Goal: Information Seeking & Learning: Compare options

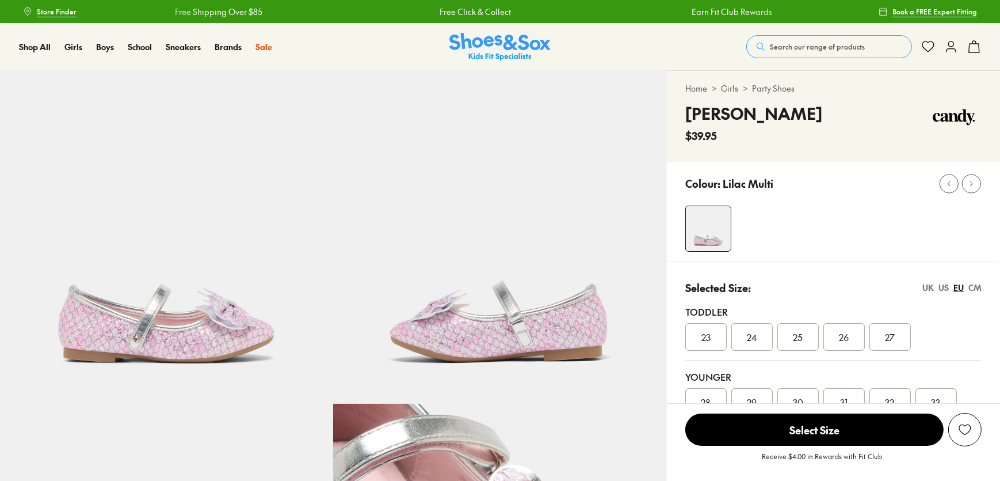
select select "*"
click at [764, 86] on link "Party Shoes" at bounding box center [773, 88] width 43 height 12
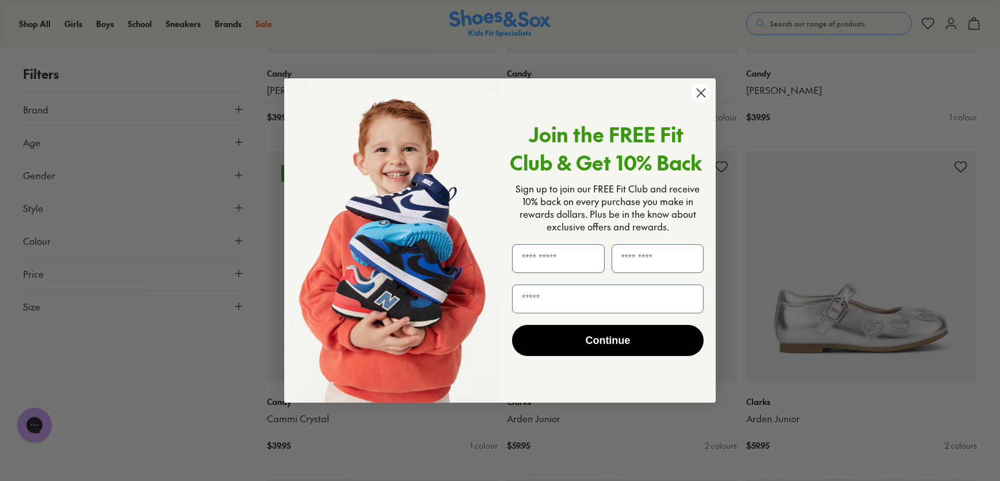
scroll to position [1099, 0]
click at [697, 94] on circle "Close dialog" at bounding box center [701, 92] width 19 height 19
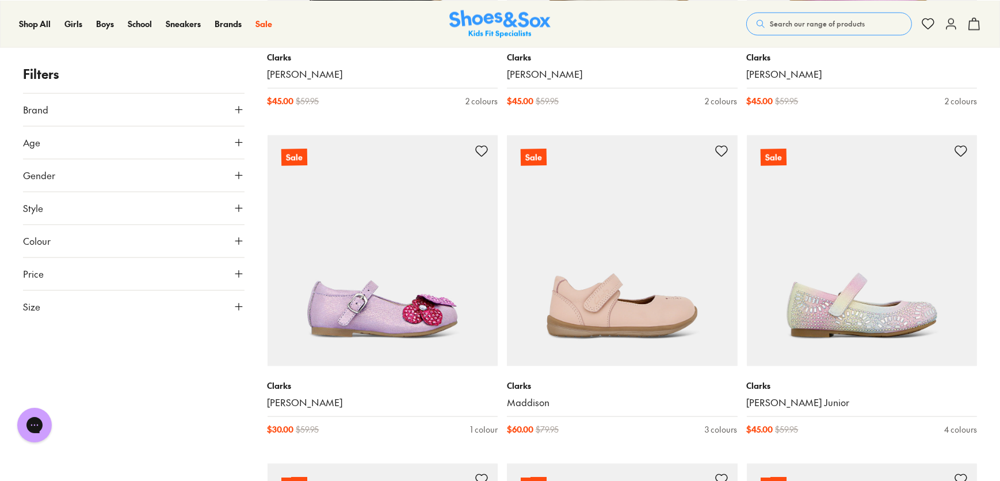
scroll to position [2773, 0]
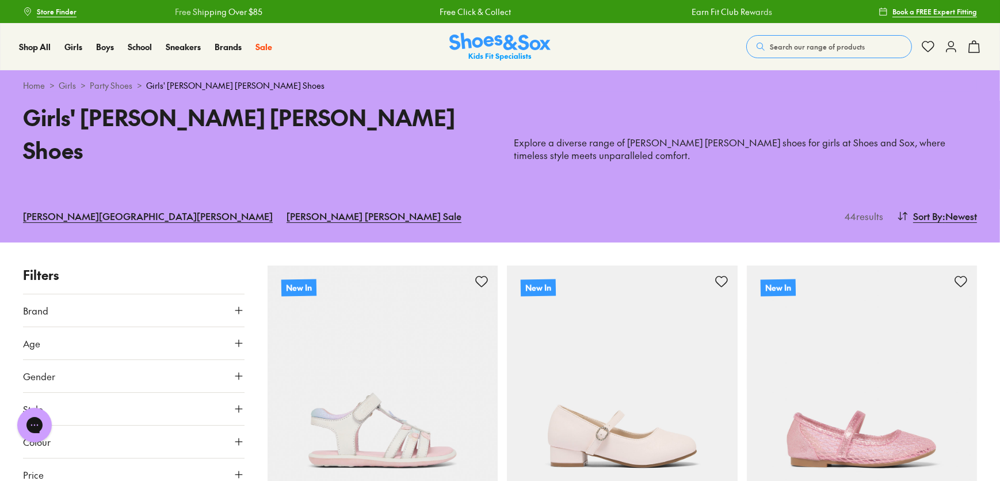
click at [60, 9] on span "Store Finder" at bounding box center [57, 11] width 40 height 10
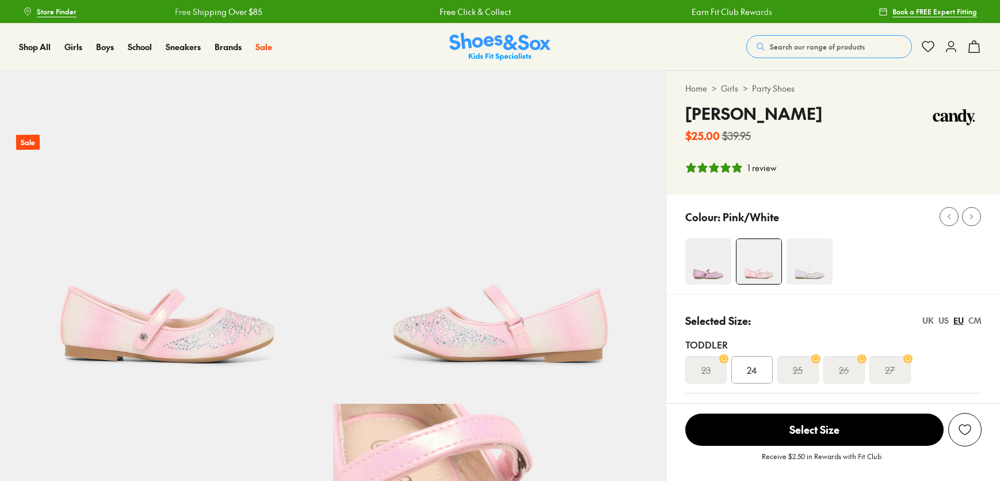
select select "*"
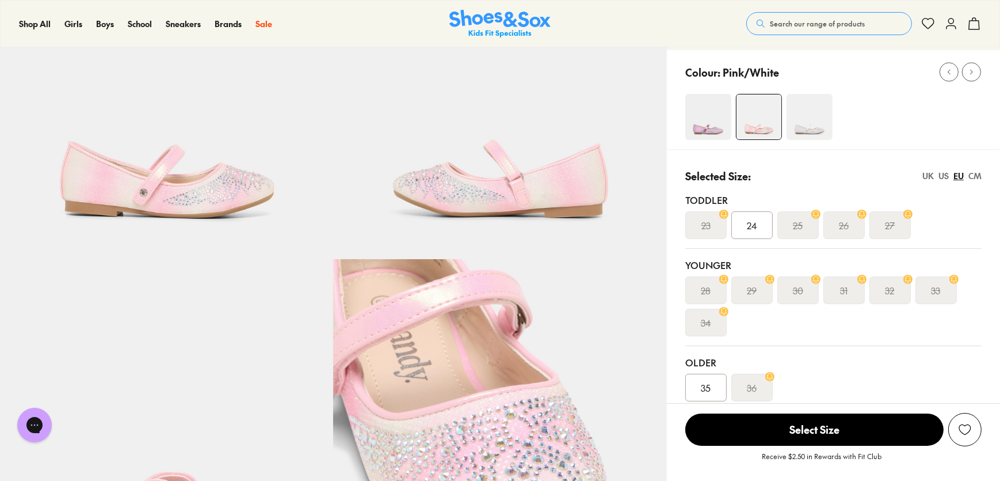
scroll to position [209, 0]
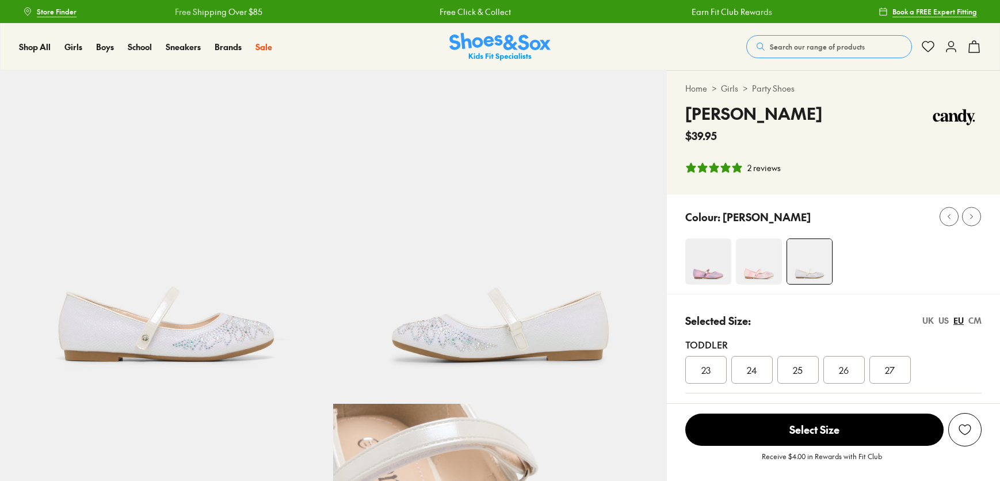
select select "*"
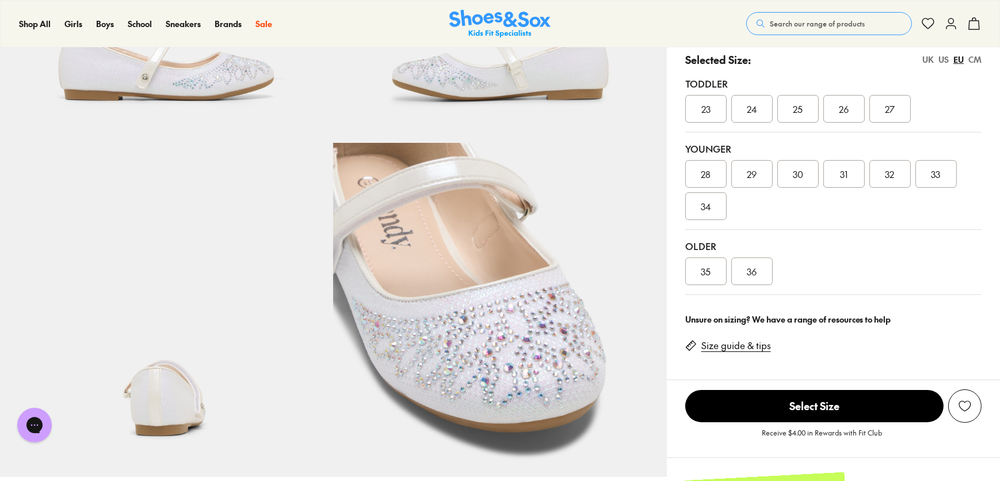
scroll to position [261, 0]
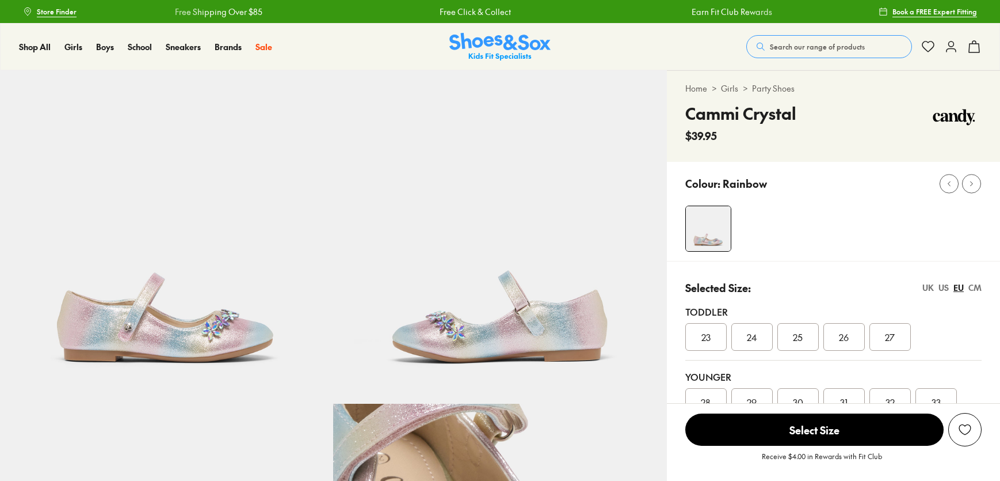
select select "*"
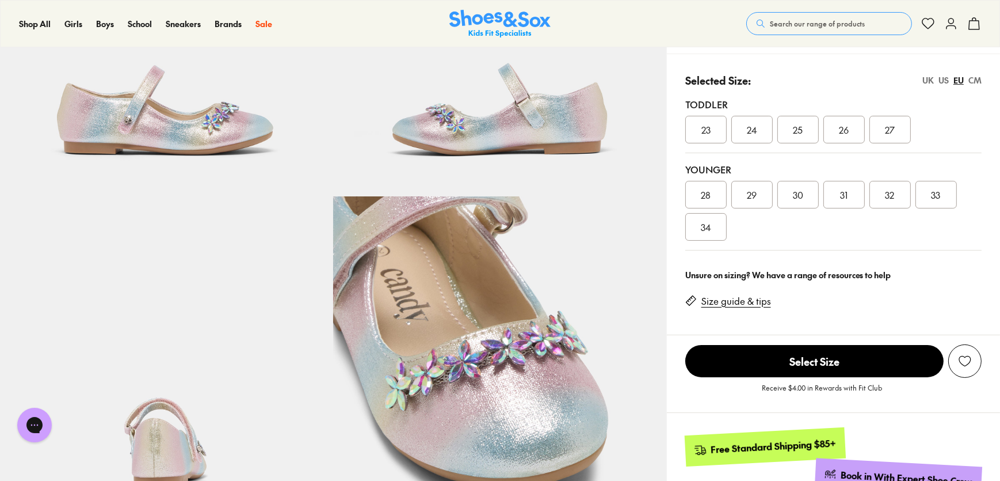
scroll to position [209, 0]
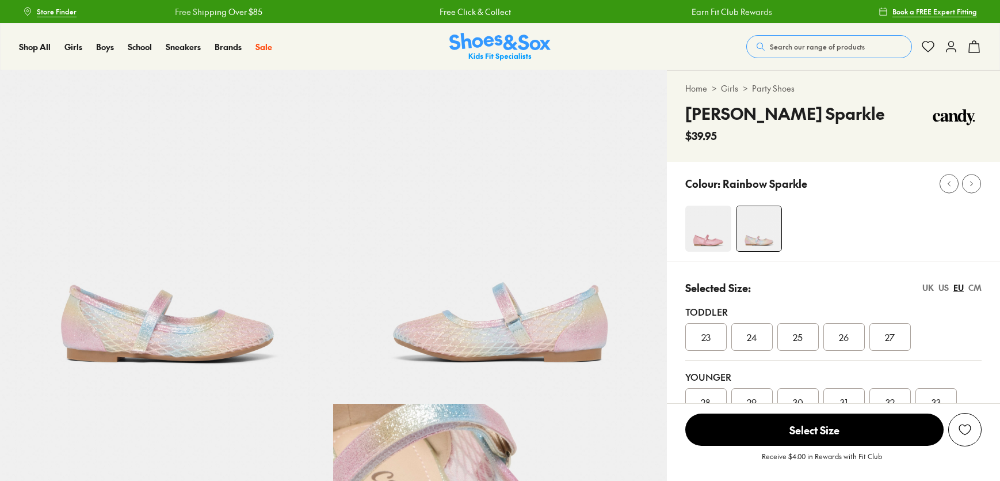
select select "*"
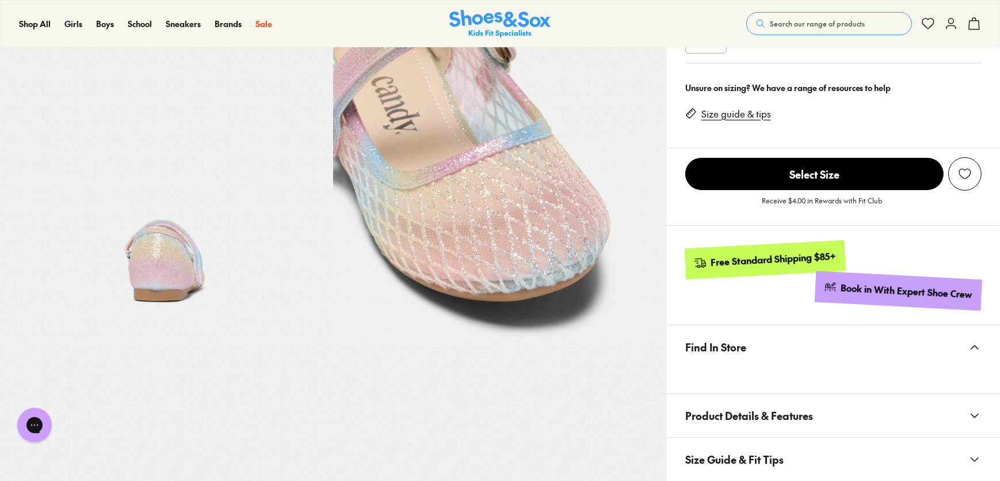
scroll to position [418, 0]
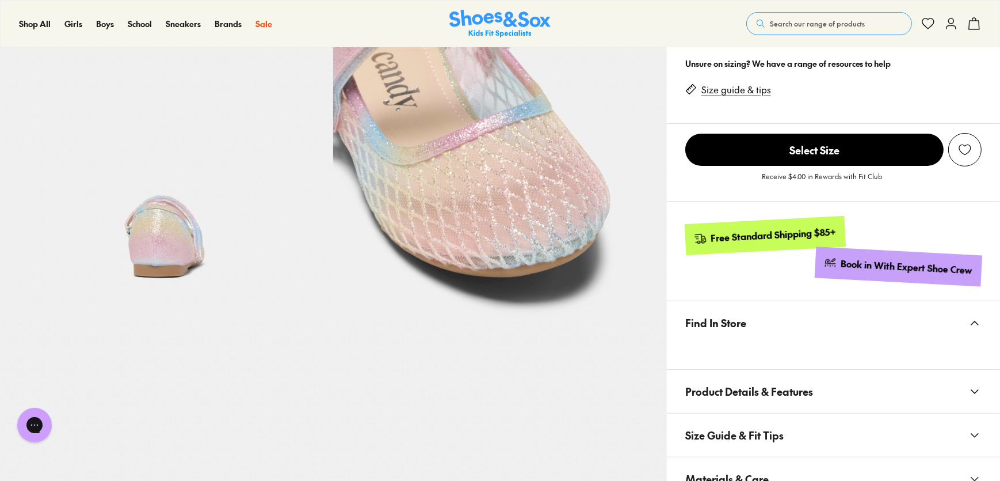
drag, startPoint x: 93, startPoint y: 187, endPoint x: 283, endPoint y: 190, distance: 190.0
click at [93, 187] on img at bounding box center [166, 151] width 333 height 333
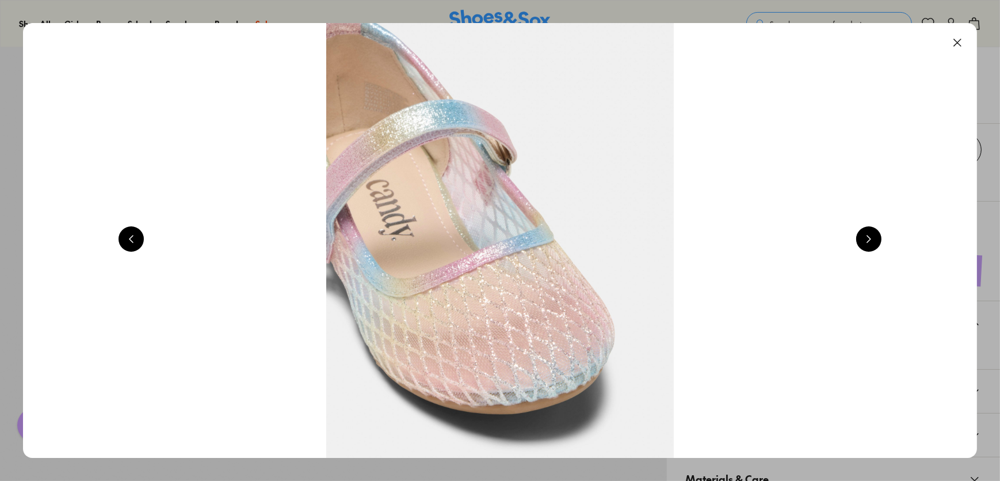
scroll to position [0, 2876]
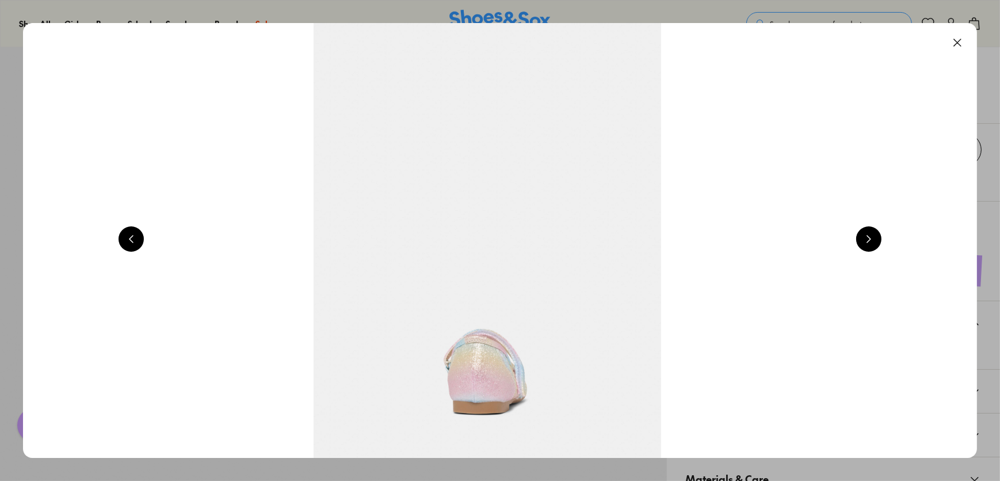
click at [957, 39] on button at bounding box center [957, 42] width 25 height 25
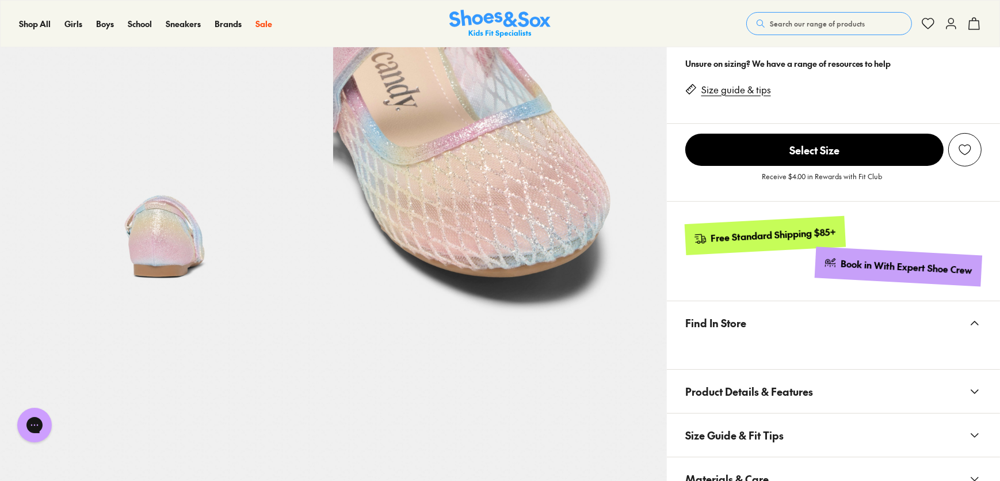
click at [819, 144] on span "Select Size" at bounding box center [815, 150] width 258 height 32
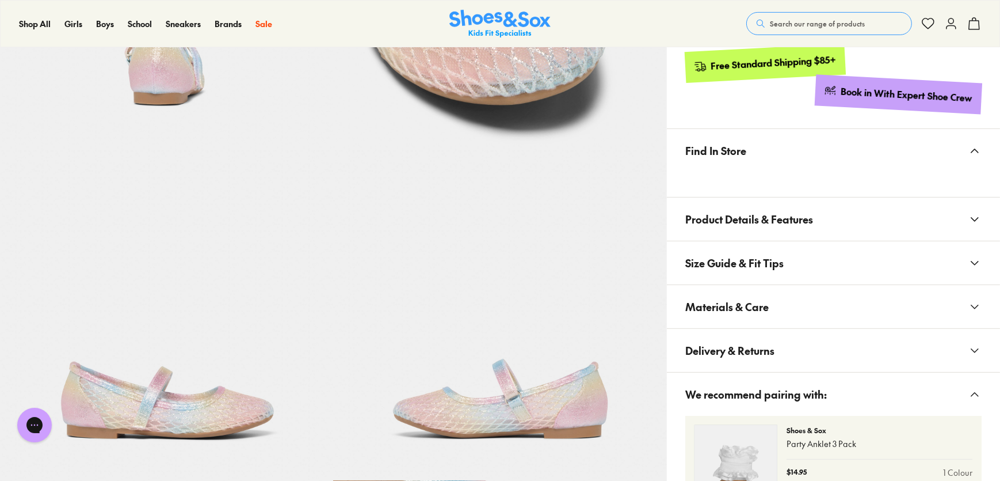
scroll to position [599, 0]
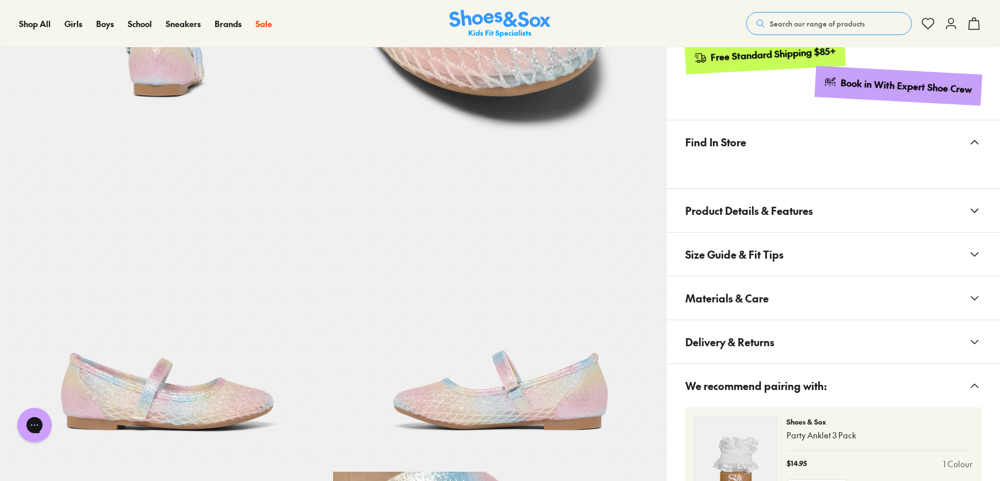
click at [736, 342] on span "Delivery & Returns" at bounding box center [730, 342] width 89 height 34
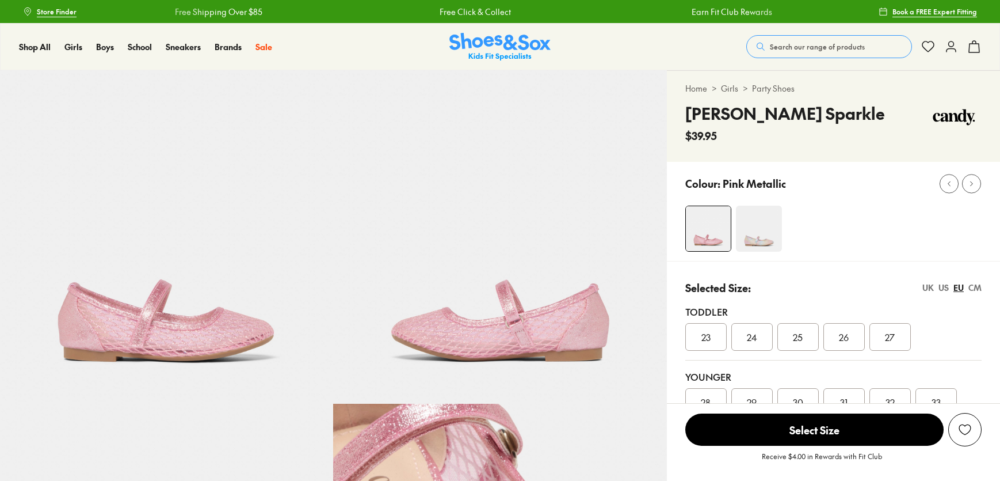
select select "*"
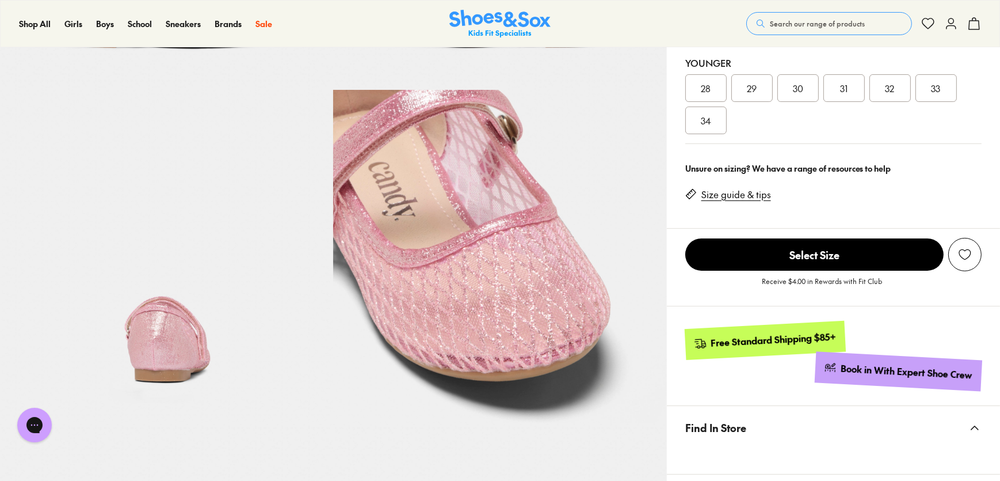
scroll to position [261, 0]
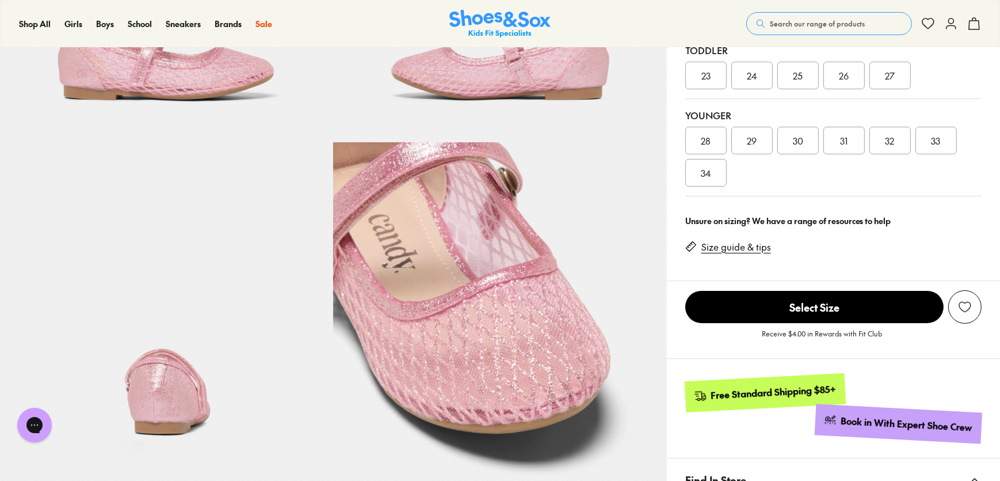
click at [188, 390] on img at bounding box center [166, 308] width 333 height 333
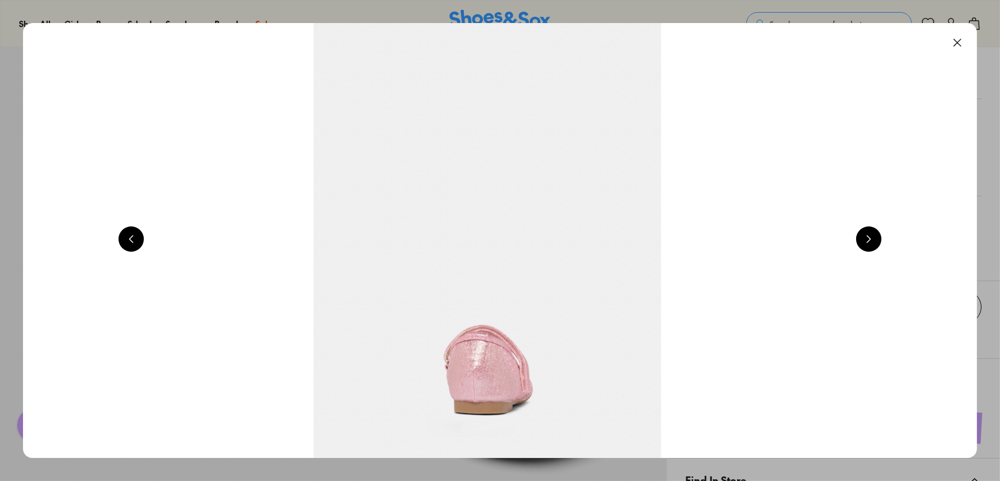
click at [873, 237] on button at bounding box center [869, 238] width 25 height 25
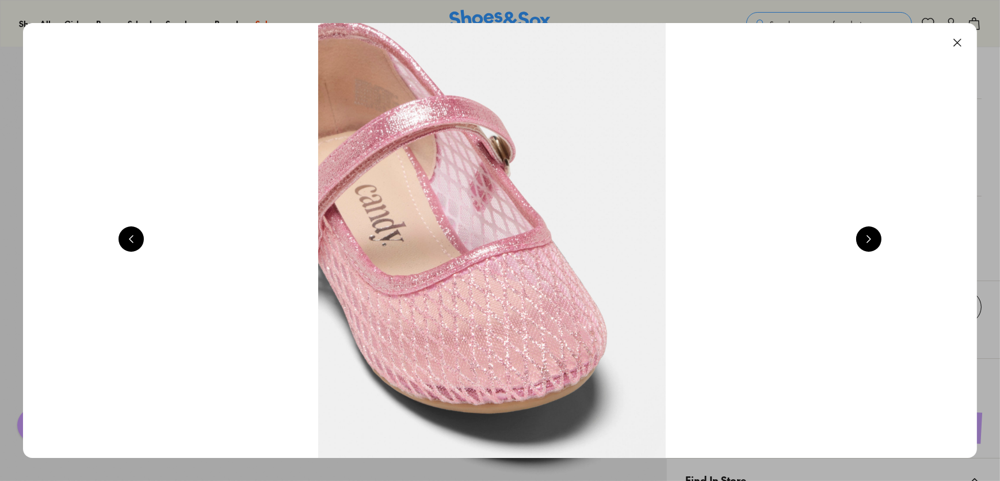
scroll to position [0, 3834]
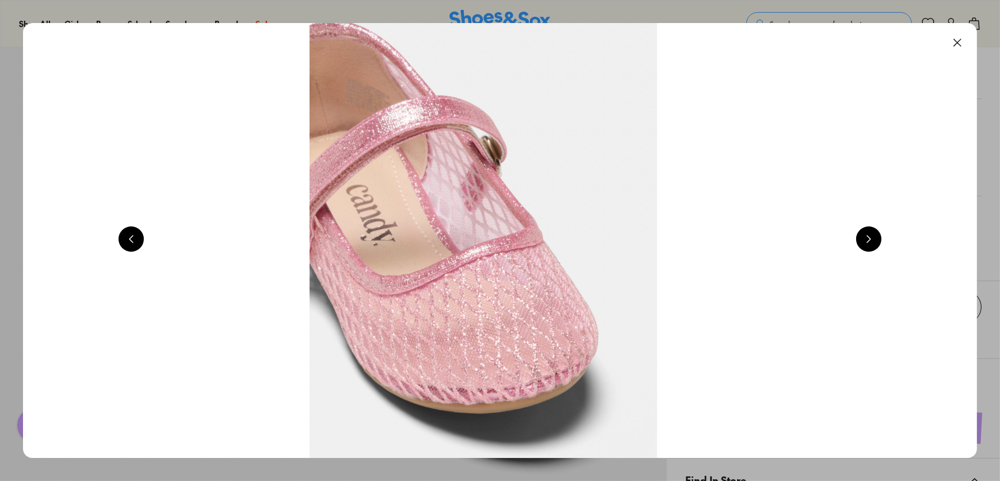
click at [873, 237] on button at bounding box center [869, 238] width 25 height 25
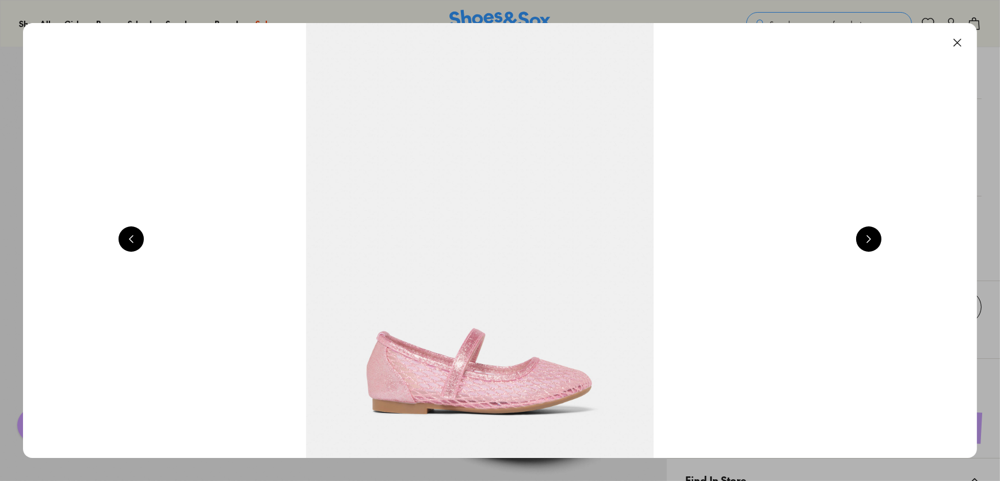
scroll to position [0, 4793]
click at [873, 237] on button at bounding box center [869, 238] width 25 height 25
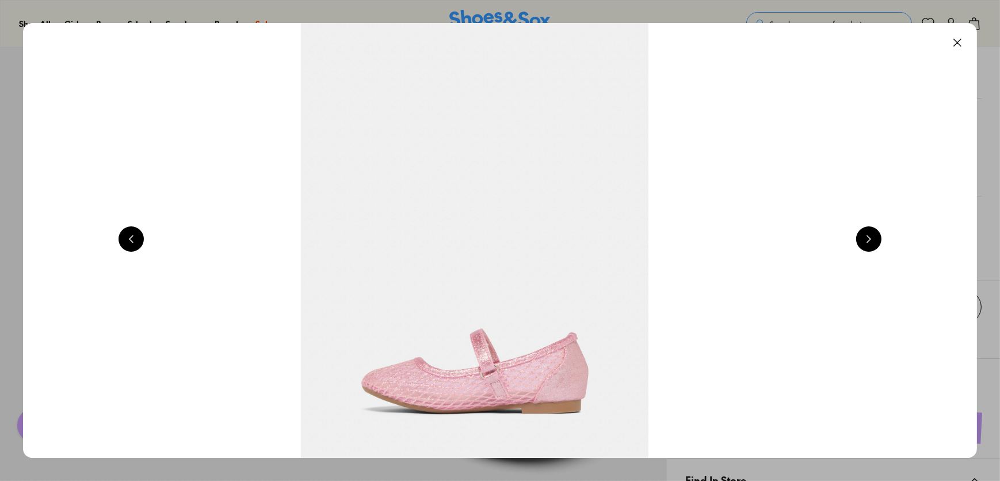
click at [873, 237] on button at bounding box center [869, 238] width 25 height 25
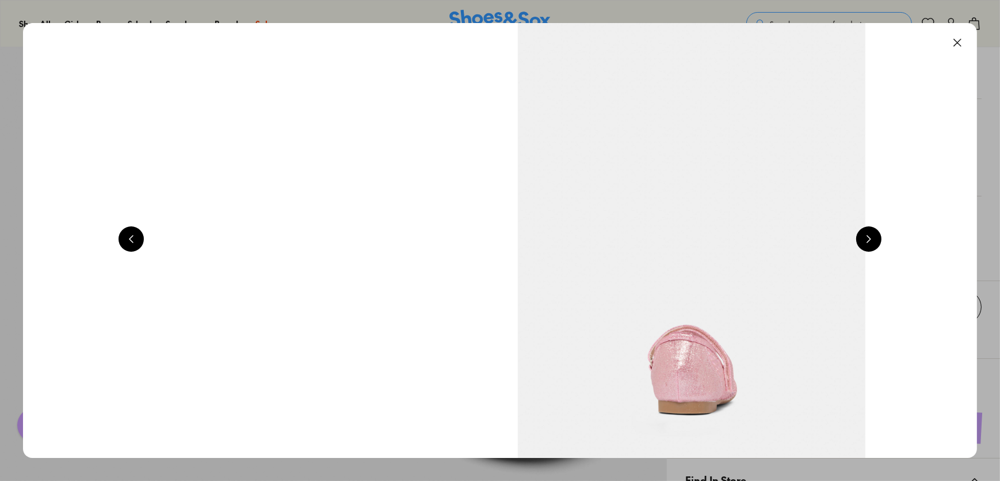
scroll to position [0, 6711]
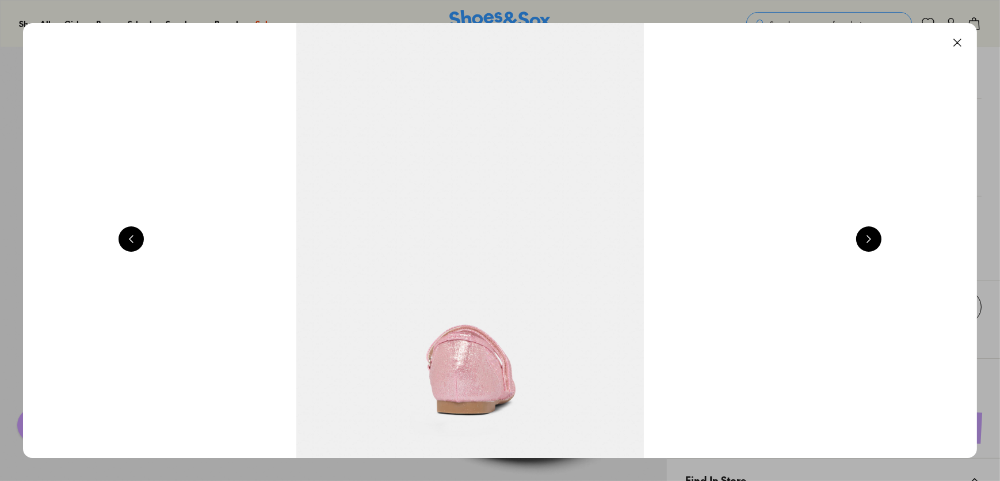
click at [957, 40] on button at bounding box center [957, 42] width 25 height 25
